Goal: Information Seeking & Learning: Find specific fact

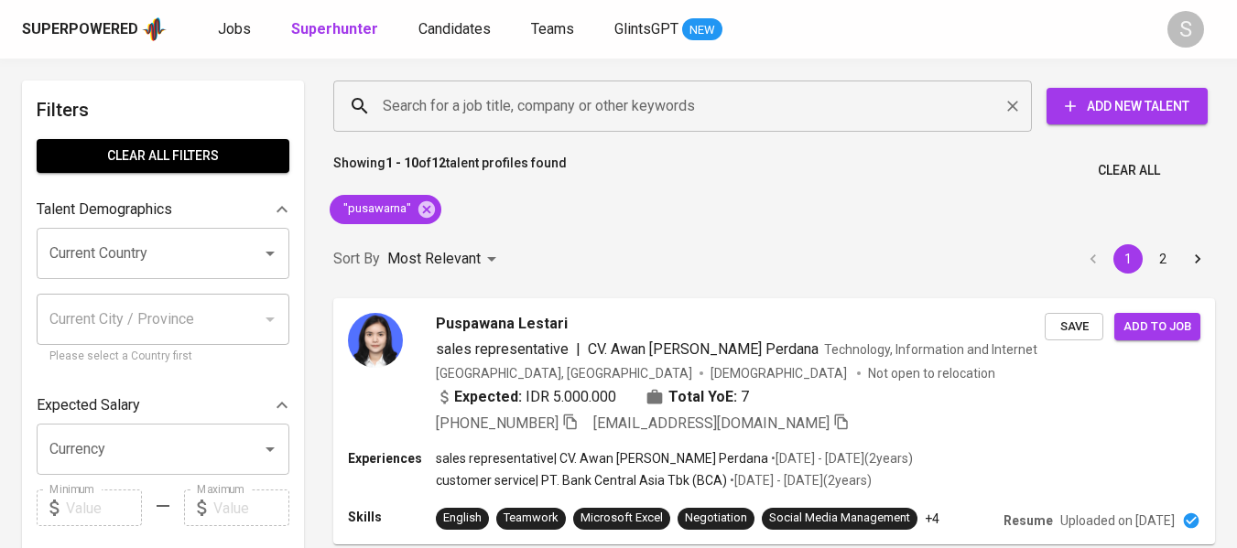
click at [708, 121] on input "Search for a job title, company or other keywords" at bounding box center [687, 106] width 618 height 35
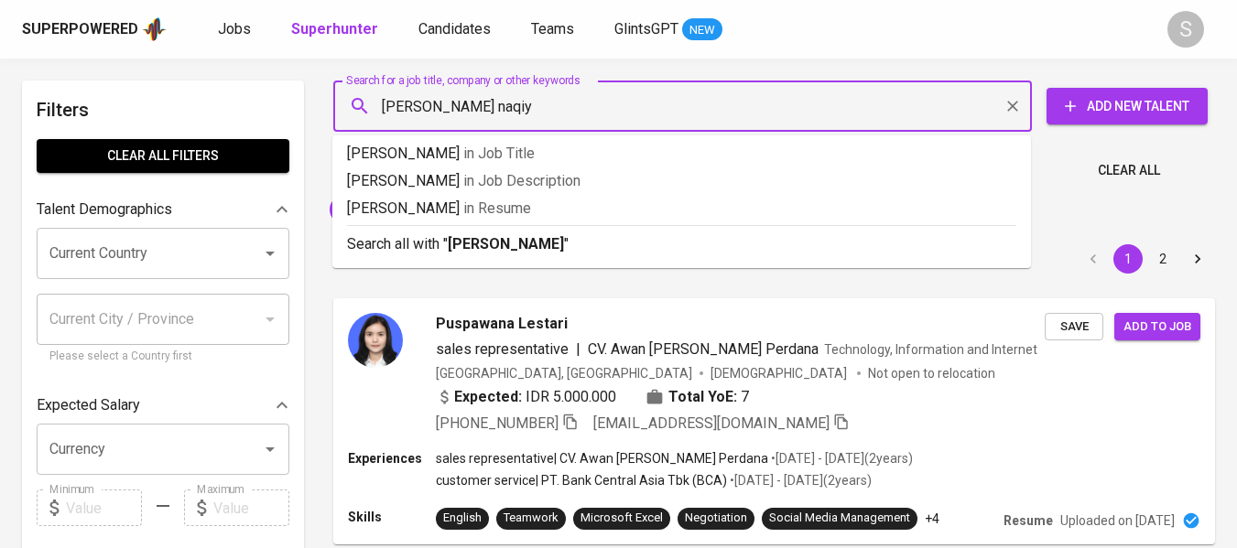
type input "[PERSON_NAME]"
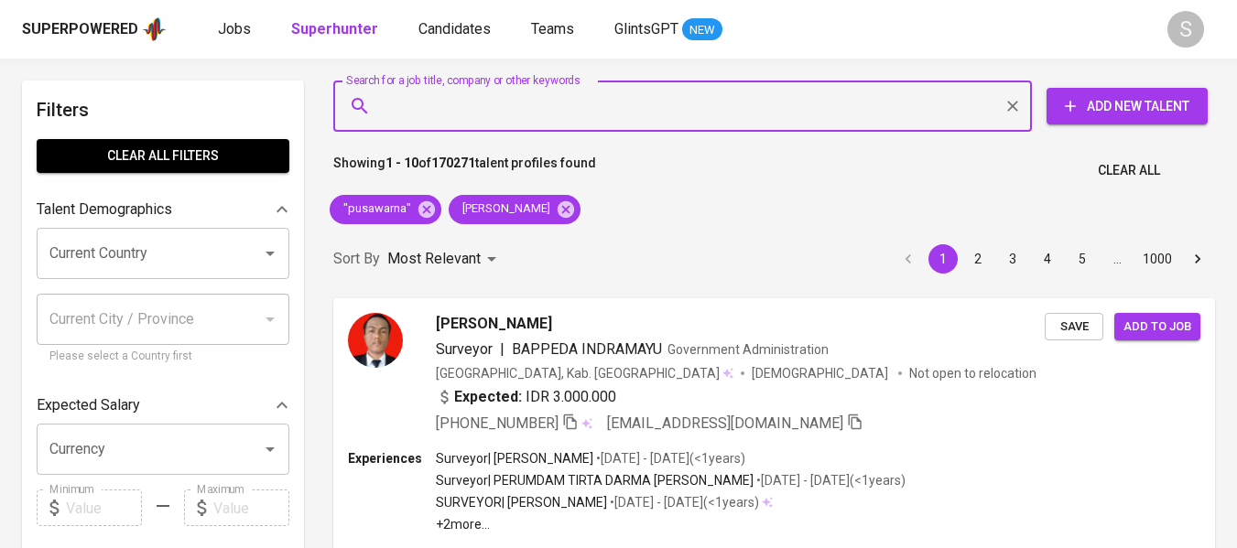
click at [613, 109] on input "Search for a job title, company or other keywords" at bounding box center [687, 106] width 618 height 35
click at [421, 210] on icon at bounding box center [426, 208] width 16 height 16
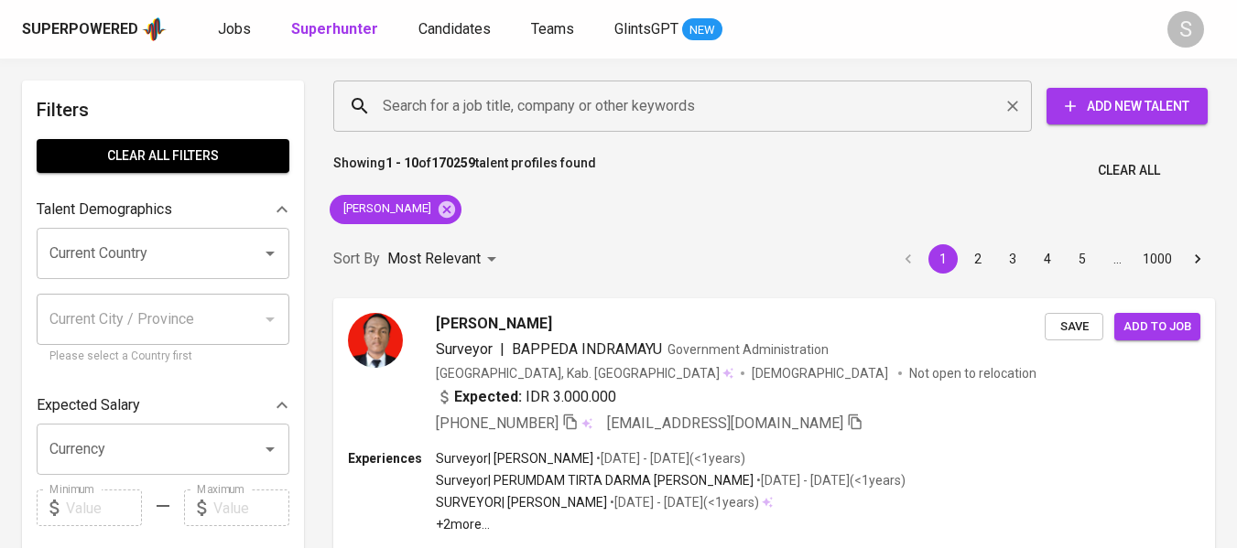
click at [789, 121] on input "Search for a job title, company or other keywords" at bounding box center [687, 106] width 618 height 35
click at [450, 208] on icon at bounding box center [447, 208] width 16 height 16
click at [623, 114] on input "Search for a job title, company or other keywords" at bounding box center [687, 106] width 618 height 35
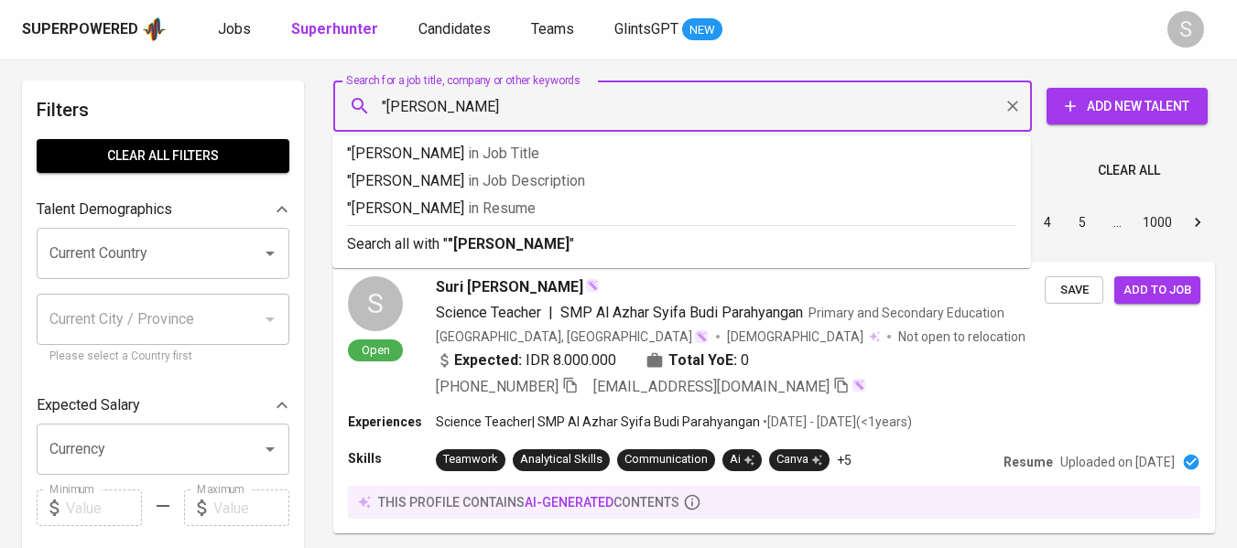
type input ""[PERSON_NAME]""
